Goal: Task Accomplishment & Management: Use online tool/utility

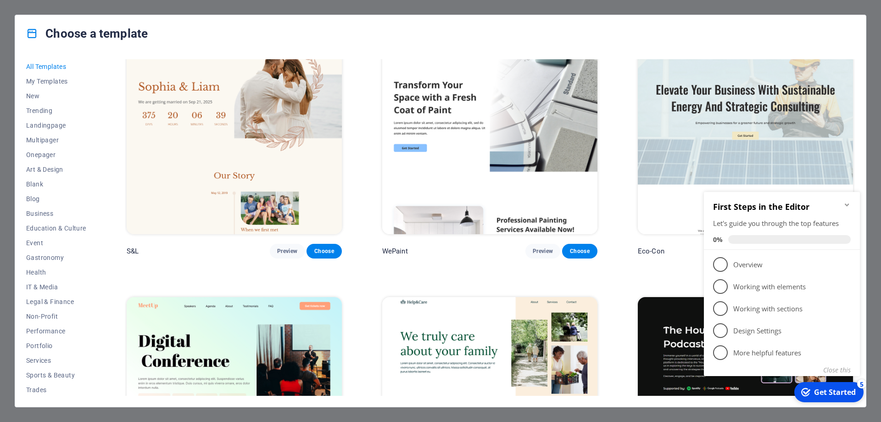
scroll to position [551, 0]
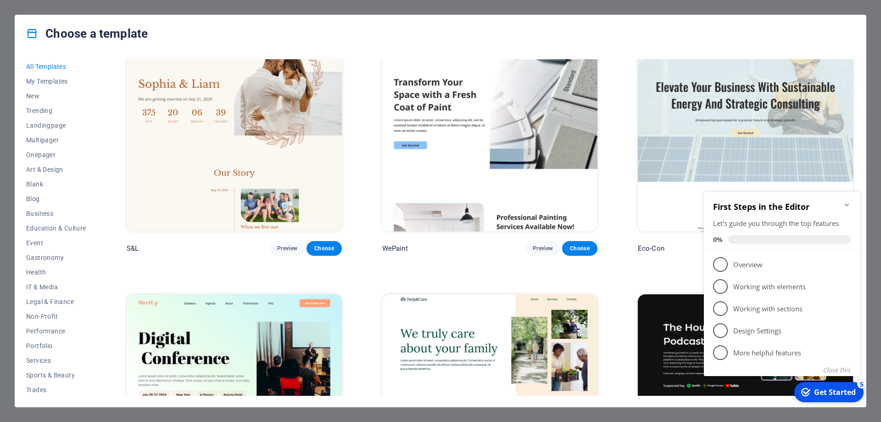
click at [847, 206] on icon "Minimize checklist" at bounding box center [847, 204] width 4 height 3
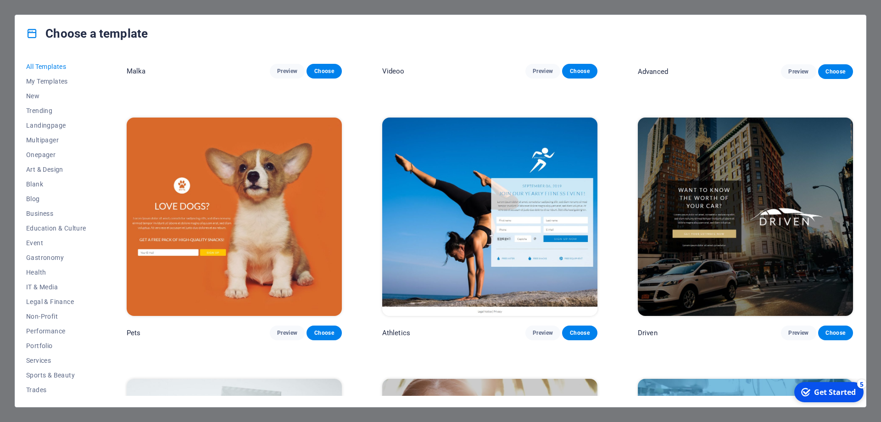
scroll to position [12618, 0]
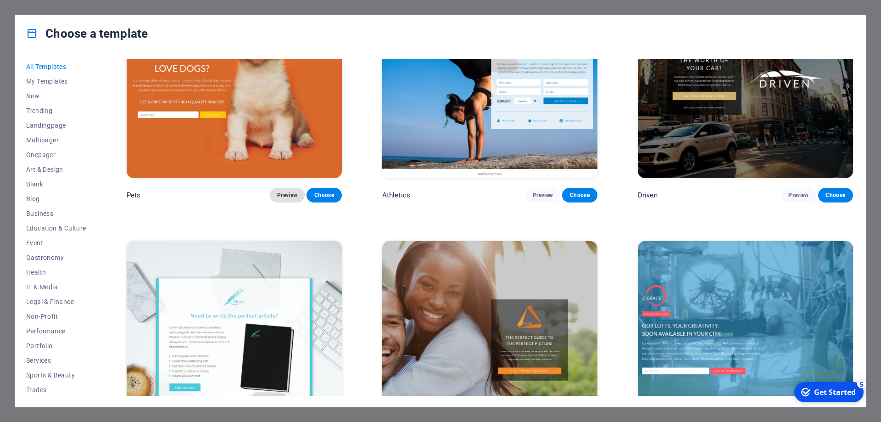
click at [292, 191] on span "Preview" at bounding box center [287, 194] width 20 height 7
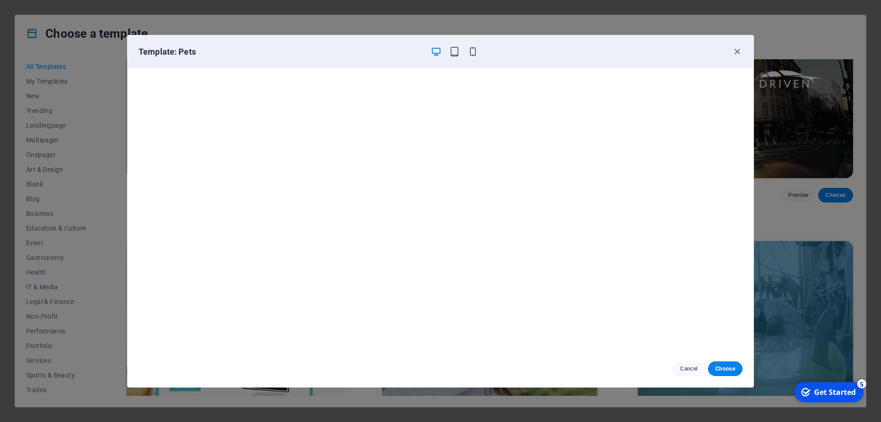
click at [457, 45] on div "Template: Pets" at bounding box center [441, 51] width 626 height 33
click at [451, 56] on icon "button" at bounding box center [454, 51] width 11 height 11
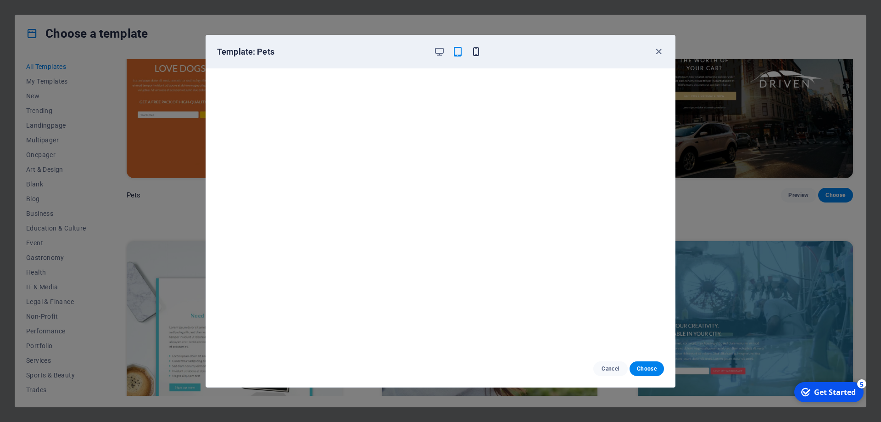
click at [468, 57] on div "Template: Pets" at bounding box center [440, 51] width 469 height 33
click at [484, 51] on div "Template: Pets" at bounding box center [435, 51] width 436 height 11
click at [473, 52] on icon "button" at bounding box center [476, 51] width 11 height 11
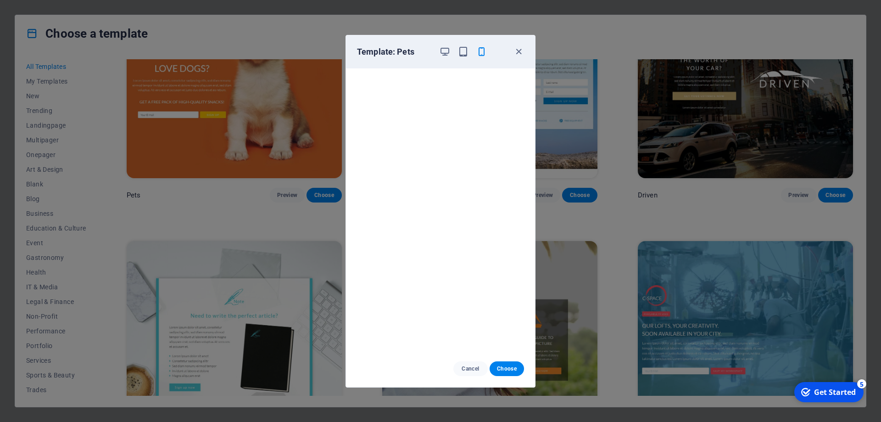
scroll to position [2, 0]
click at [523, 51] on icon "button" at bounding box center [518, 51] width 11 height 11
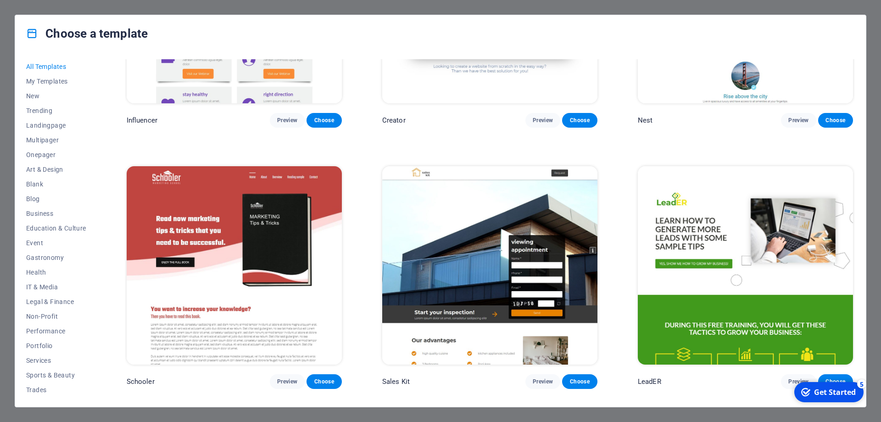
scroll to position [13260, 0]
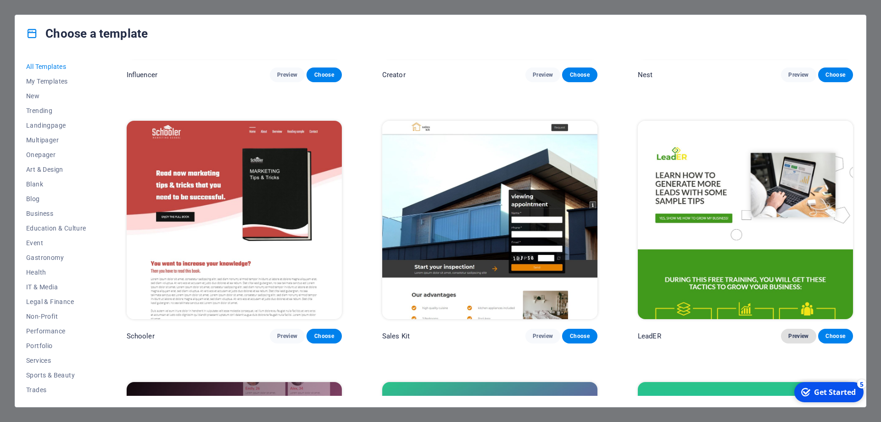
click at [803, 332] on span "Preview" at bounding box center [798, 335] width 20 height 7
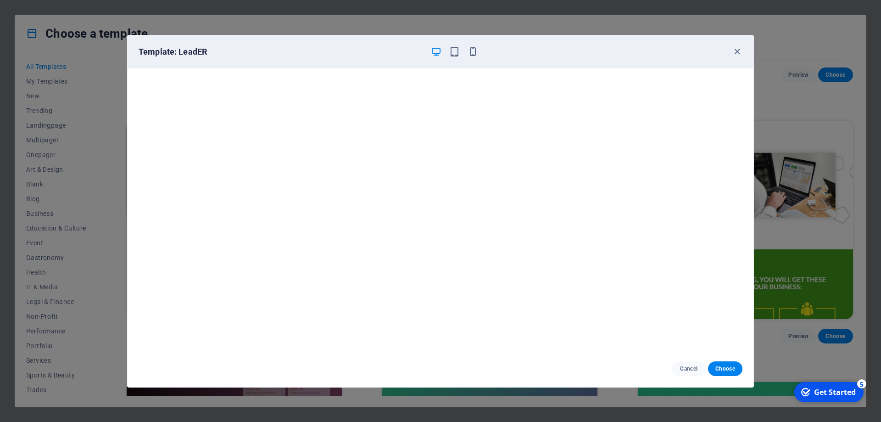
scroll to position [2, 0]
click at [739, 47] on icon "button" at bounding box center [737, 51] width 11 height 11
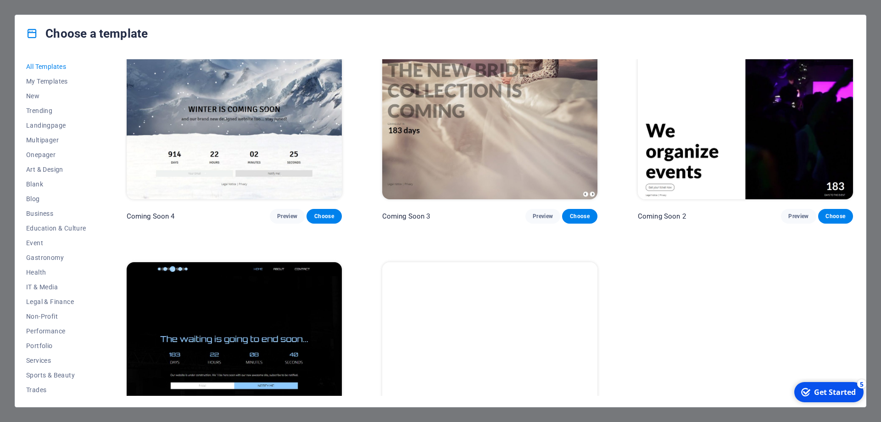
scroll to position [13935, 0]
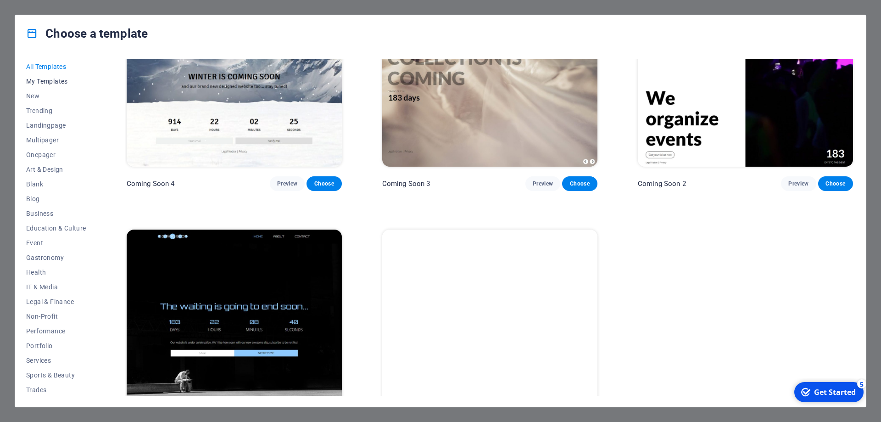
click at [40, 80] on span "My Templates" at bounding box center [56, 81] width 60 height 7
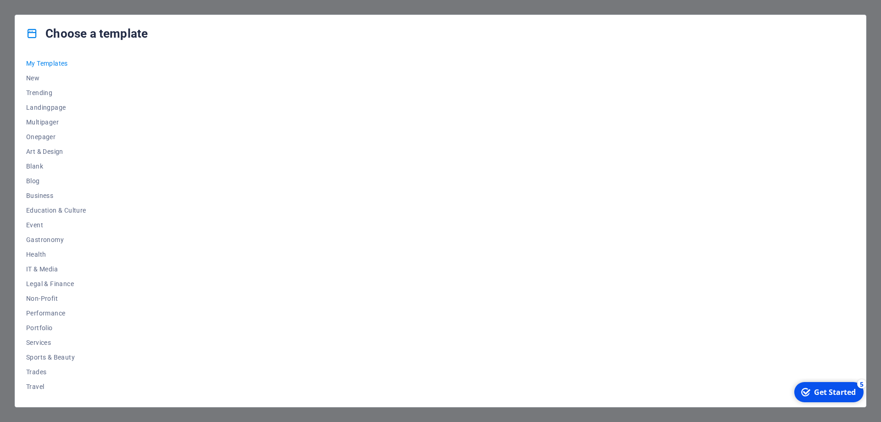
scroll to position [31, 0]
drag, startPoint x: 24, startPoint y: 64, endPoint x: 29, endPoint y: 64, distance: 5.0
click at [29, 64] on div "All Templates My Templates New Trending Landingpage Multipager Onepager Art & D…" at bounding box center [440, 229] width 851 height 355
click at [29, 64] on span "New" at bounding box center [56, 64] width 60 height 7
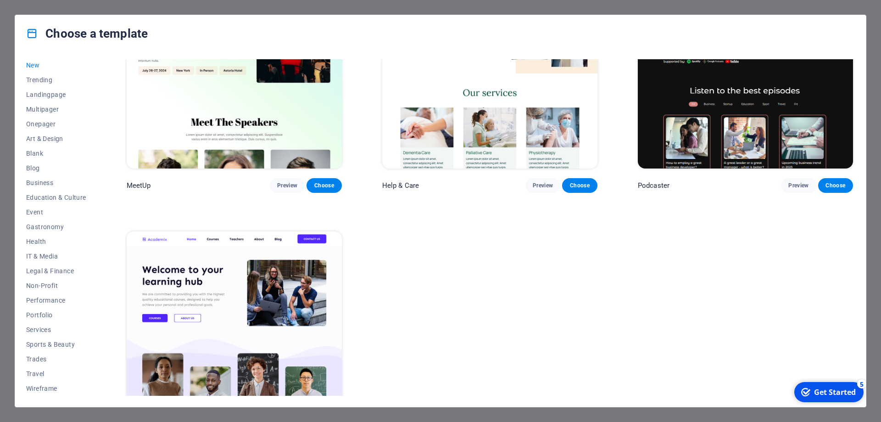
scroll to position [928, 0]
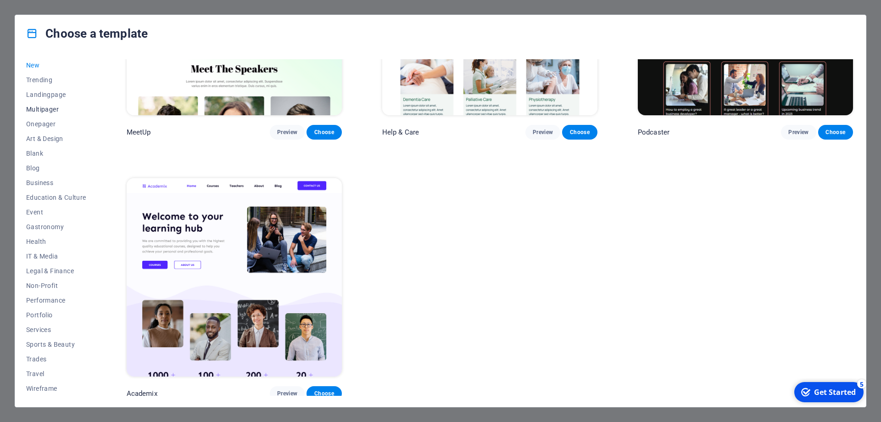
click at [48, 111] on span "Multipager" at bounding box center [56, 109] width 60 height 7
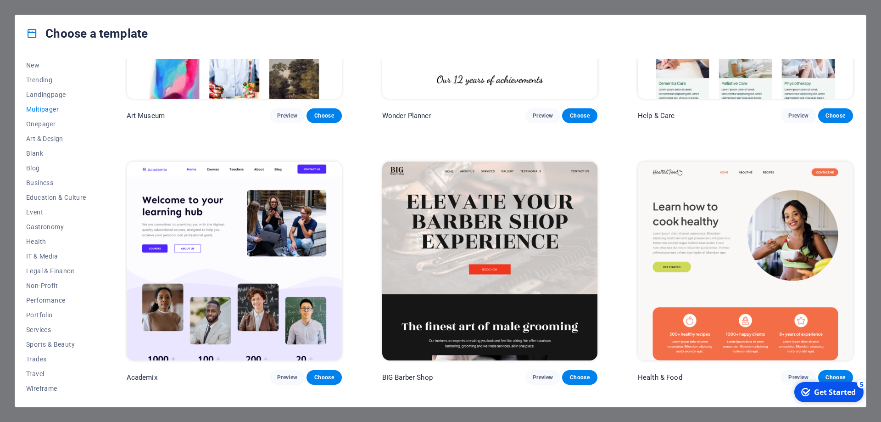
scroll to position [505, 0]
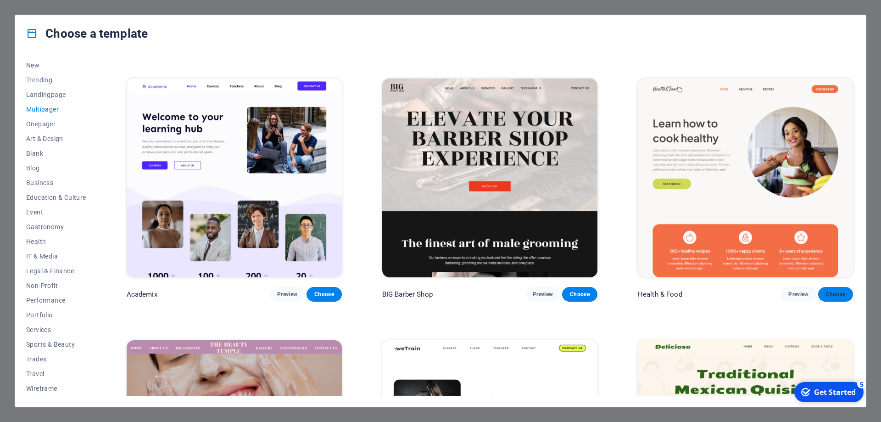
click at [840, 290] on span "Choose" at bounding box center [835, 293] width 20 height 7
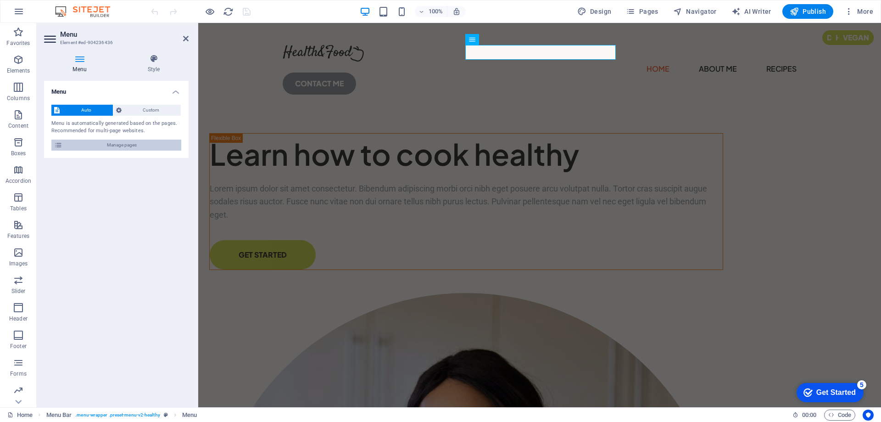
click at [143, 147] on span "Manage pages" at bounding box center [121, 144] width 113 height 11
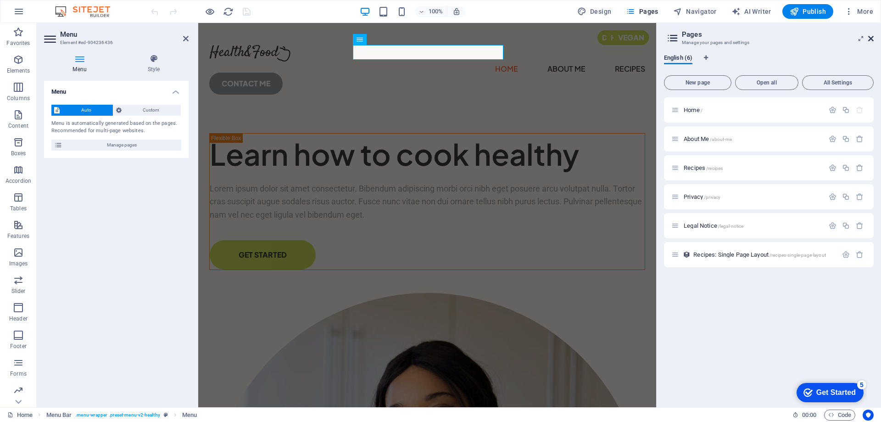
click at [870, 39] on icon at bounding box center [871, 38] width 6 height 7
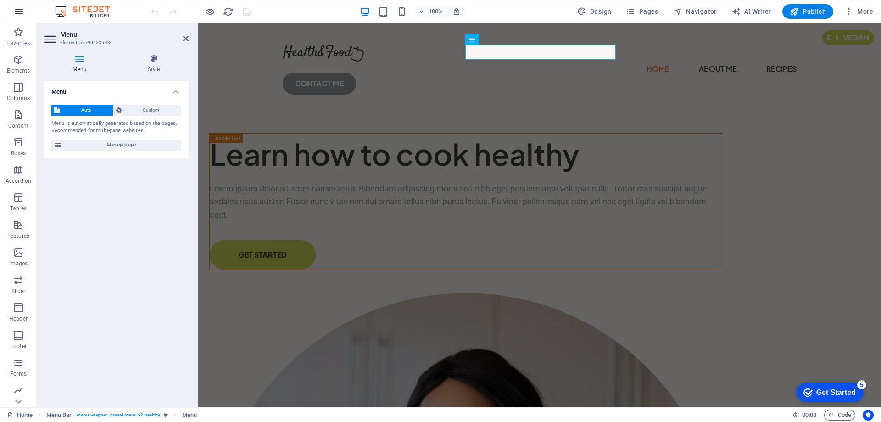
click at [10, 11] on button "button" at bounding box center [19, 11] width 22 height 22
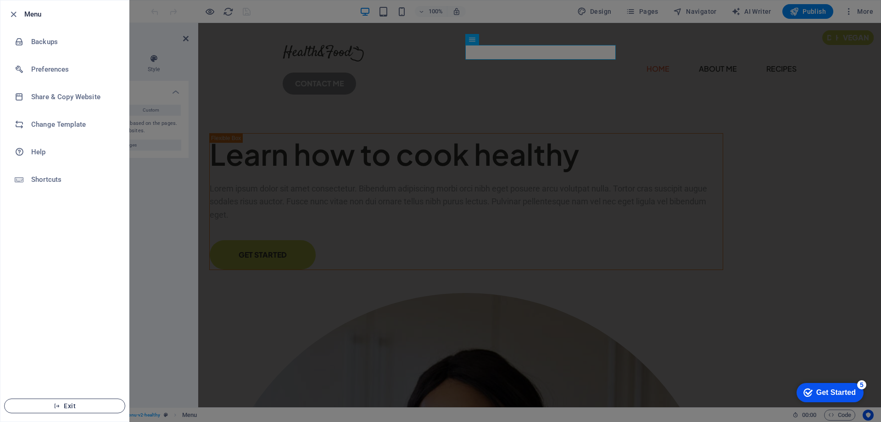
click at [75, 403] on span "Exit" at bounding box center [65, 405] width 106 height 7
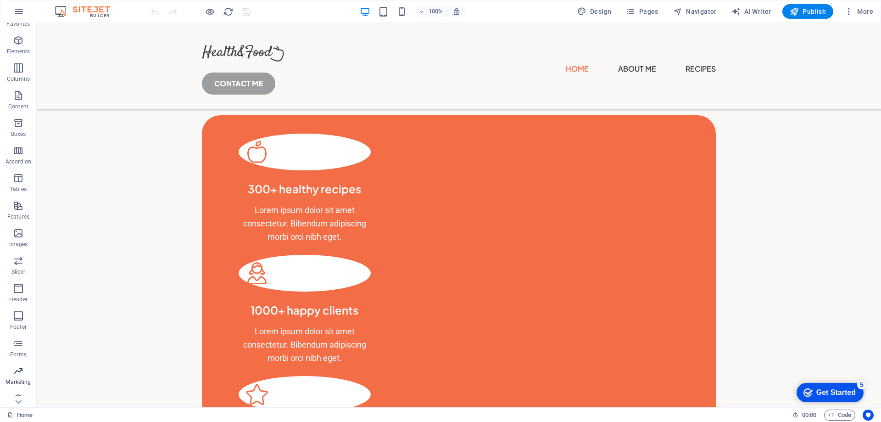
scroll to position [29, 0]
